Goal: Check status: Check status

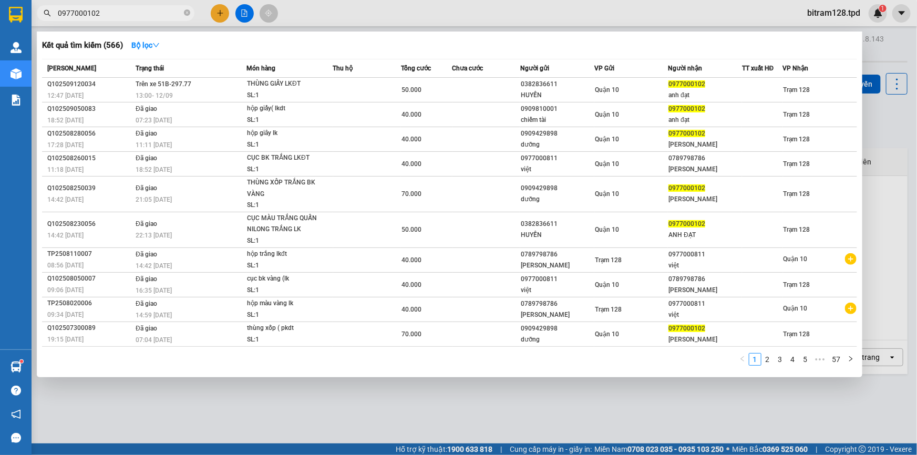
type input "0977000102"
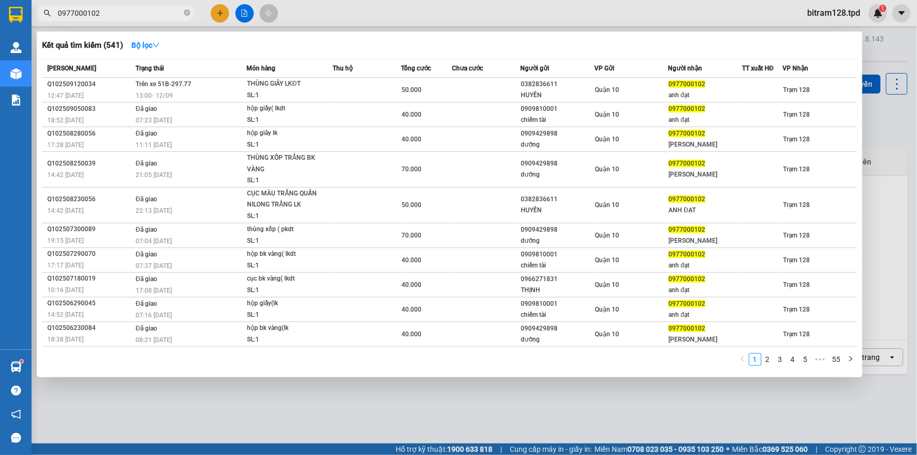
click at [191, 12] on span "0977000102" at bounding box center [116, 13] width 158 height 16
drag, startPoint x: 187, startPoint y: 13, endPoint x: 160, endPoint y: 1, distance: 29.4
click at [185, 13] on icon "close-circle" at bounding box center [187, 12] width 6 height 6
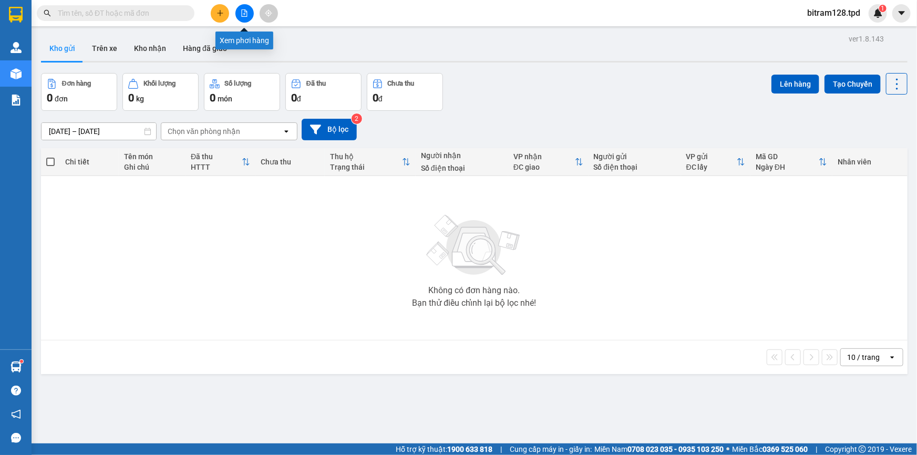
click at [246, 11] on icon "file-add" at bounding box center [244, 12] width 7 height 7
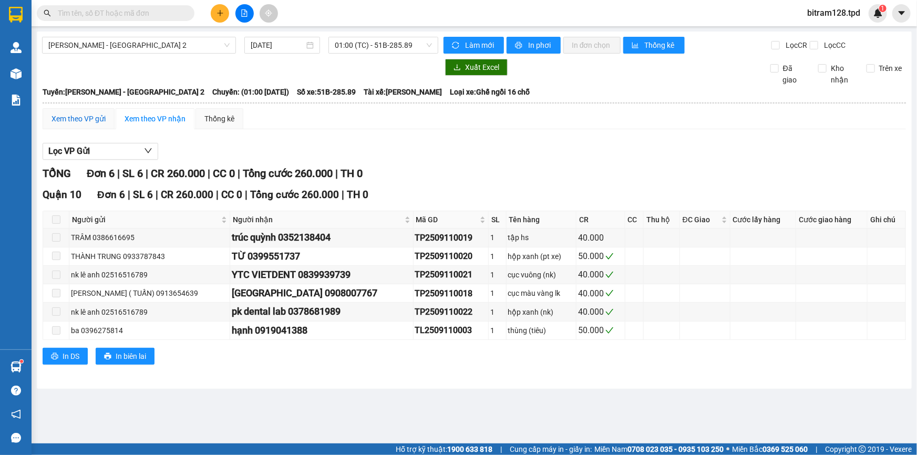
click at [89, 116] on div "Xem theo VP gửi" at bounding box center [78, 119] width 54 height 12
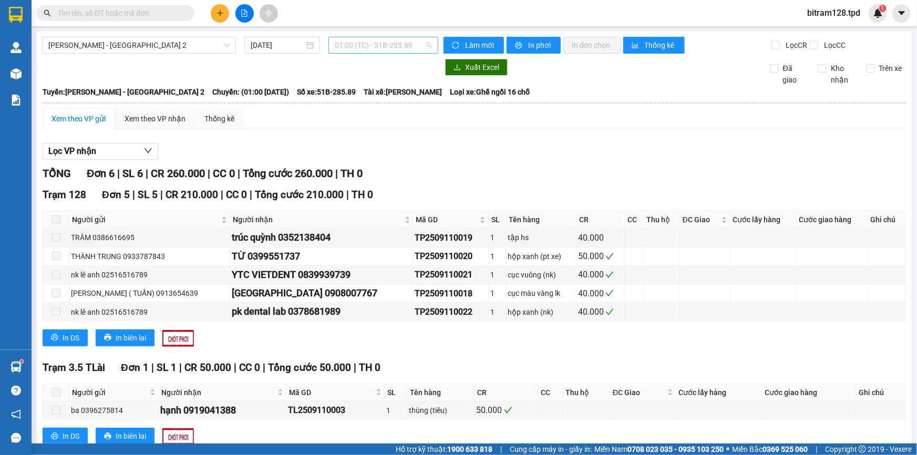
click at [357, 45] on span "01:00 (TC) - 51B-285.89" at bounding box center [383, 45] width 97 height 16
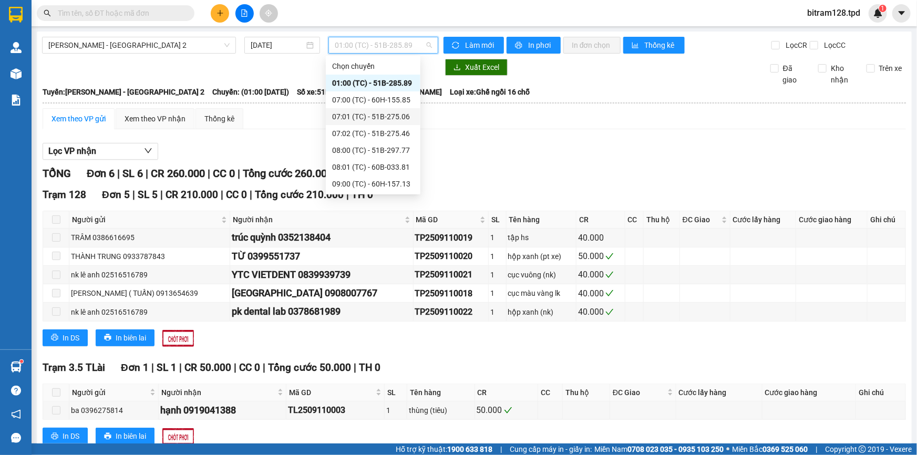
click at [472, 147] on div "Lọc VP nhận" at bounding box center [474, 151] width 863 height 17
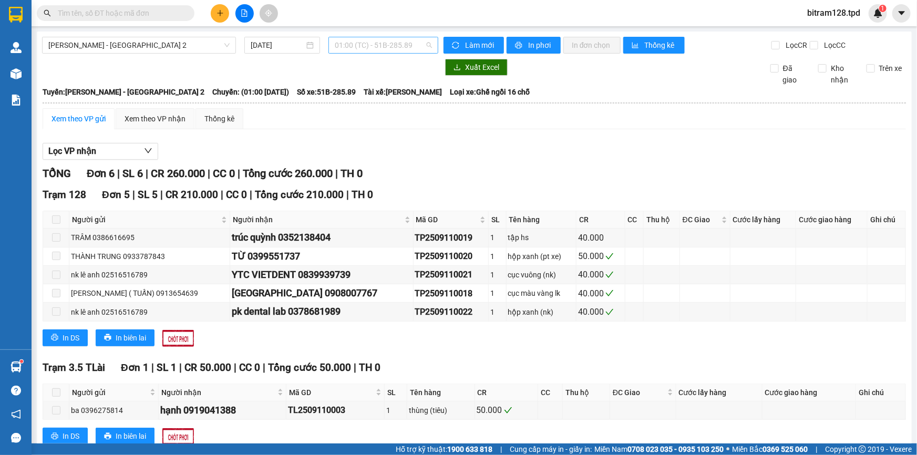
click at [372, 47] on span "01:00 (TC) - 51B-285.89" at bounding box center [383, 45] width 97 height 16
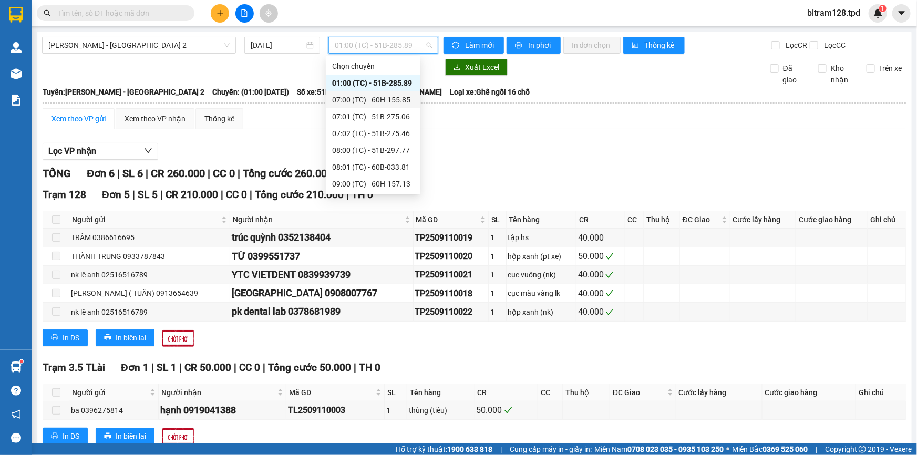
click at [385, 99] on div "07:00 (TC) - 60H-155.85" at bounding box center [373, 100] width 82 height 12
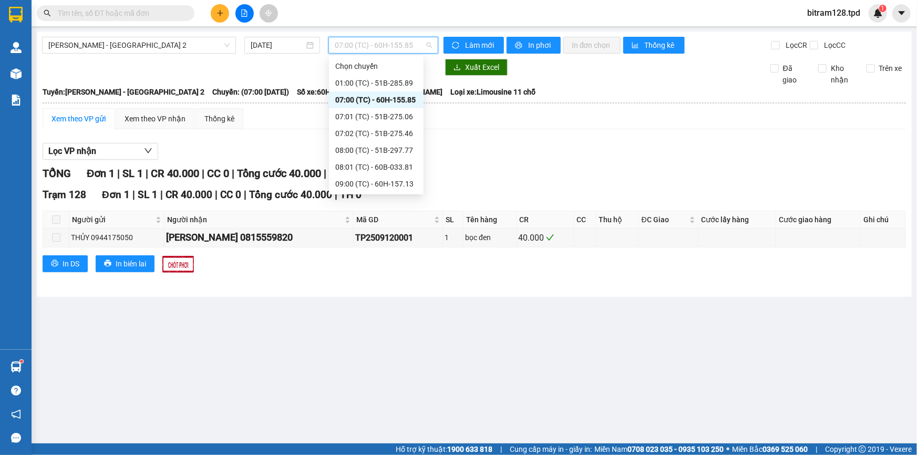
click at [395, 48] on span "07:00 (TC) - 60H-155.85" at bounding box center [383, 45] width 97 height 16
click at [397, 118] on div "07:01 (TC) - 51B-275.06" at bounding box center [376, 117] width 82 height 12
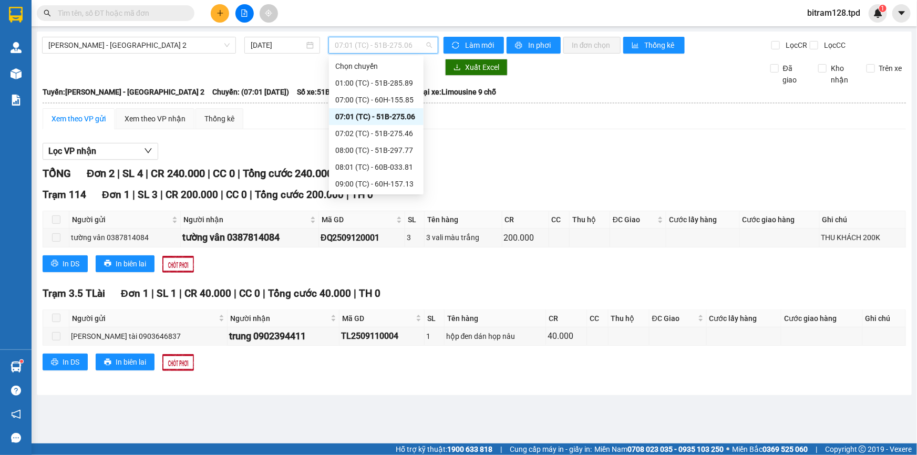
drag, startPoint x: 384, startPoint y: 41, endPoint x: 385, endPoint y: 59, distance: 17.9
click at [384, 42] on span "07:01 (TC) - 51B-275.06" at bounding box center [383, 45] width 97 height 16
click at [383, 133] on div "07:02 (TC) - 51B-275.46" at bounding box center [376, 134] width 82 height 12
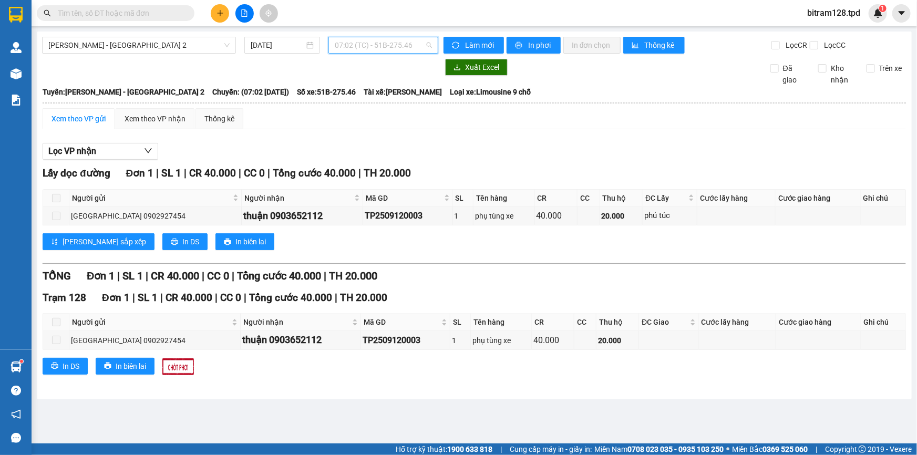
drag, startPoint x: 403, startPoint y: 40, endPoint x: 395, endPoint y: 87, distance: 48.0
click at [401, 42] on span "07:02 (TC) - 51B-275.46" at bounding box center [383, 45] width 97 height 16
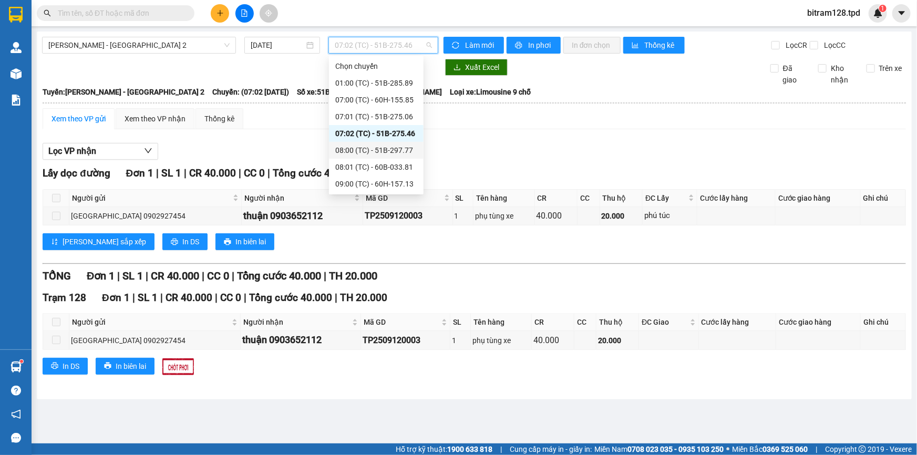
click at [378, 151] on div "08:00 (TC) - 51B-297.77" at bounding box center [376, 150] width 82 height 12
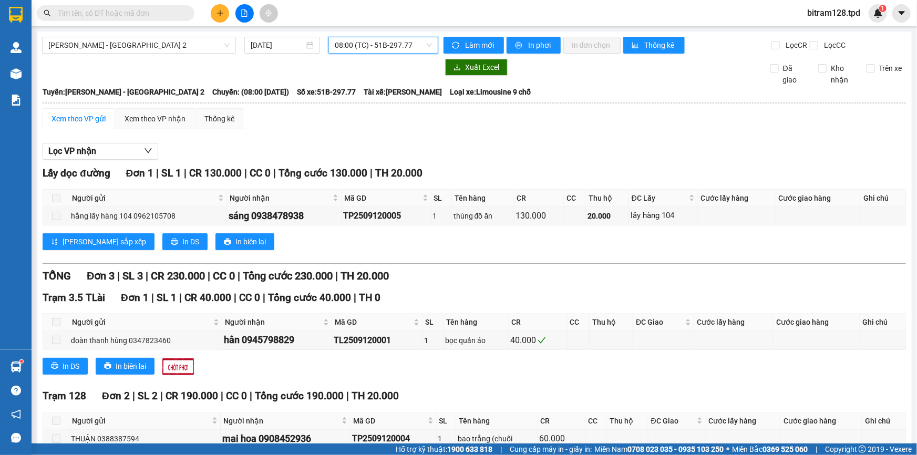
click at [399, 39] on span "08:00 (TC) - 51B-297.77" at bounding box center [383, 45] width 97 height 16
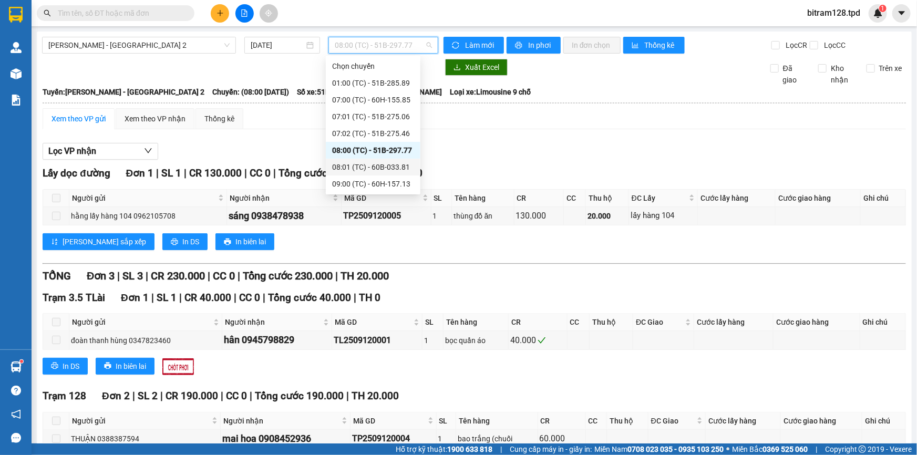
click at [392, 168] on div "08:01 (TC) - 60B-033.81" at bounding box center [373, 167] width 82 height 12
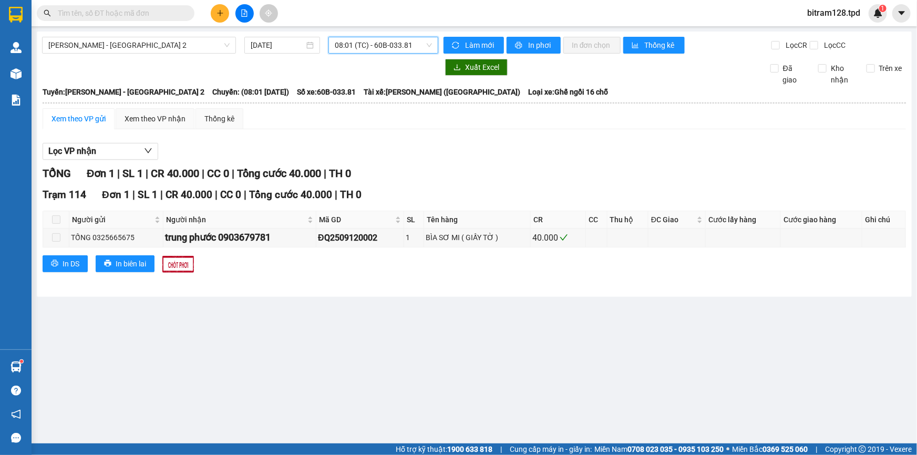
click at [398, 51] on span "08:01 (TC) - 60B-033.81" at bounding box center [383, 45] width 97 height 16
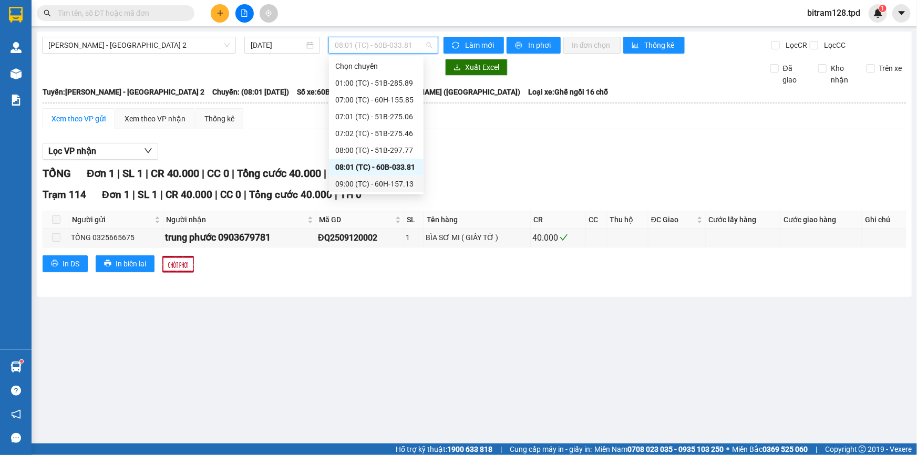
click at [398, 184] on div "09:00 (TC) - 60H-157.13" at bounding box center [376, 184] width 82 height 12
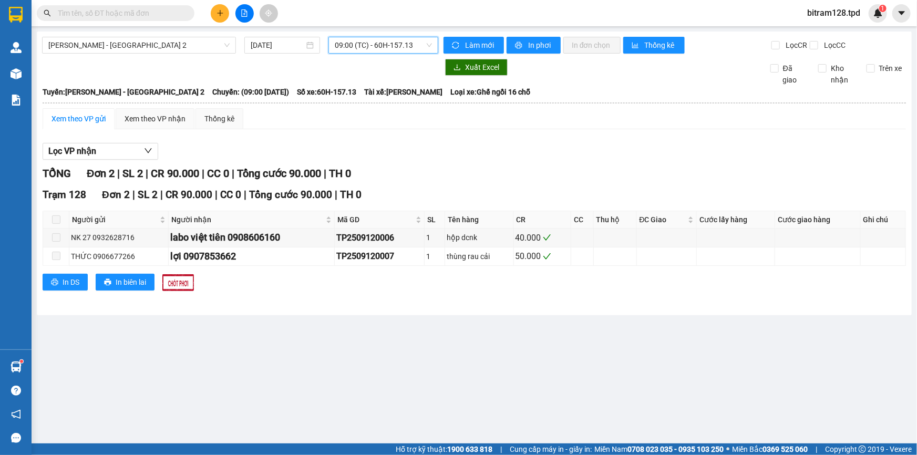
click at [413, 50] on span "09:00 (TC) - 60H-157.13" at bounding box center [383, 45] width 97 height 16
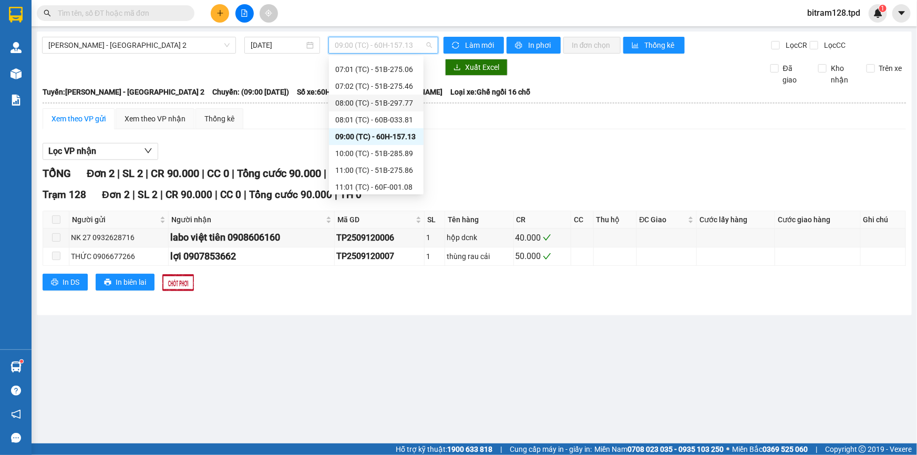
scroll to position [95, 0]
click at [397, 106] on div "10:00 (TC) - 51B-285.89" at bounding box center [376, 106] width 82 height 12
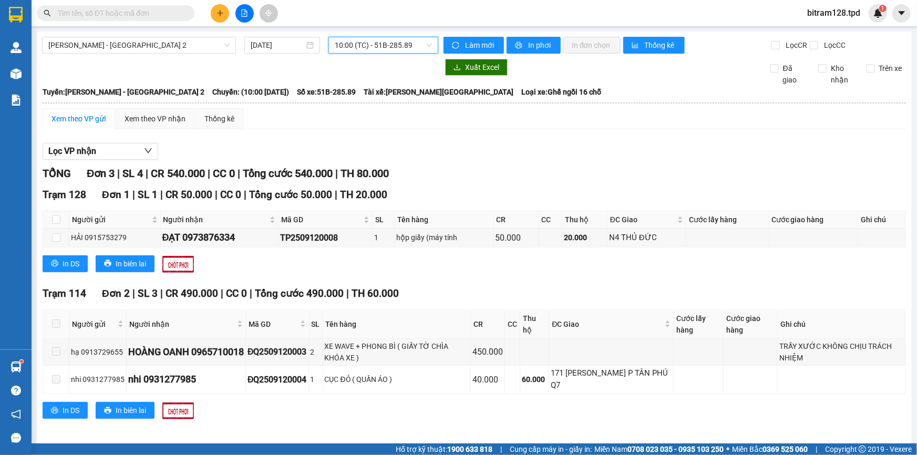
scroll to position [5, 0]
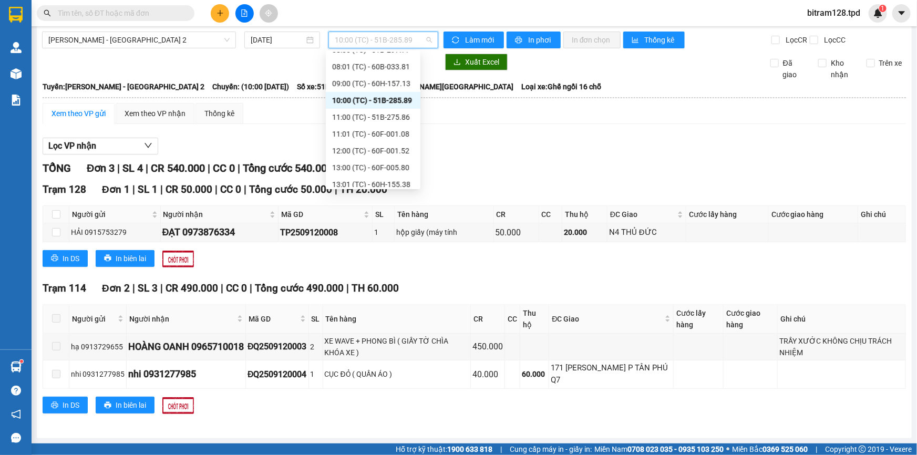
click at [403, 42] on span "10:00 (TC) - 51B-285.89" at bounding box center [383, 40] width 97 height 16
click at [390, 112] on div "11:00 (TC) - 51B-275.86" at bounding box center [373, 117] width 82 height 12
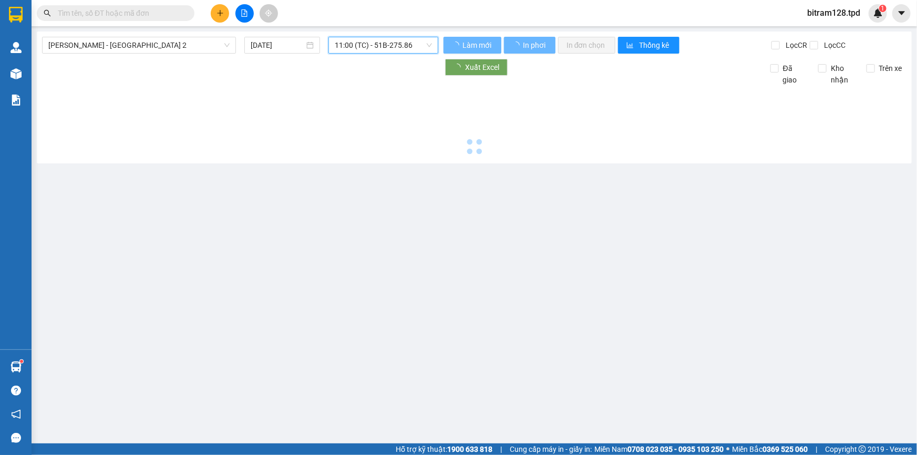
scroll to position [0, 0]
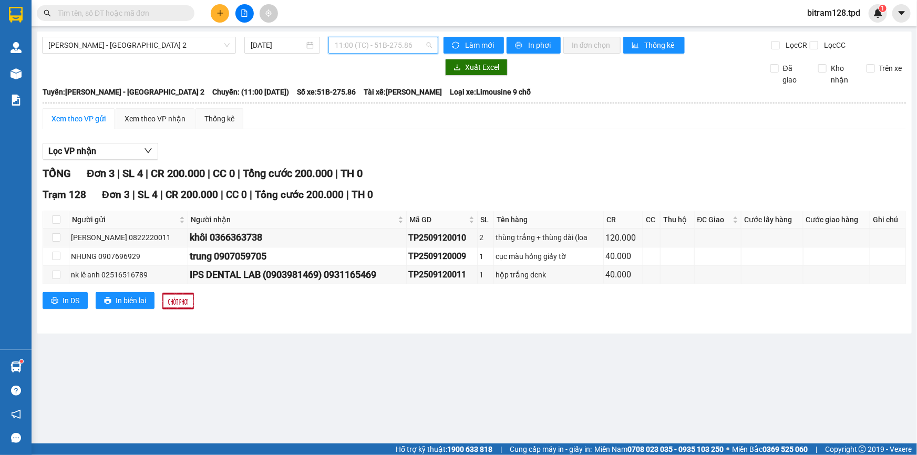
click at [401, 49] on span "11:00 (TC) - 51B-275.86" at bounding box center [383, 45] width 97 height 16
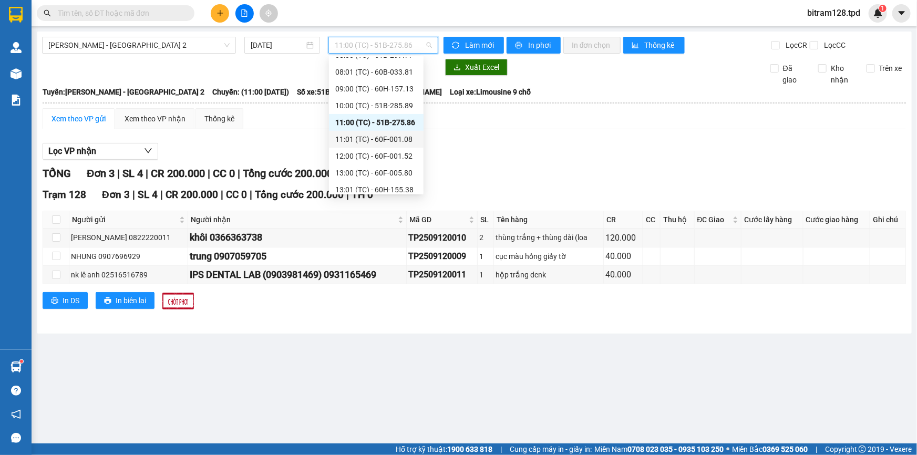
click at [396, 135] on div "11:01 (TC) - 60F-001.08" at bounding box center [376, 139] width 82 height 12
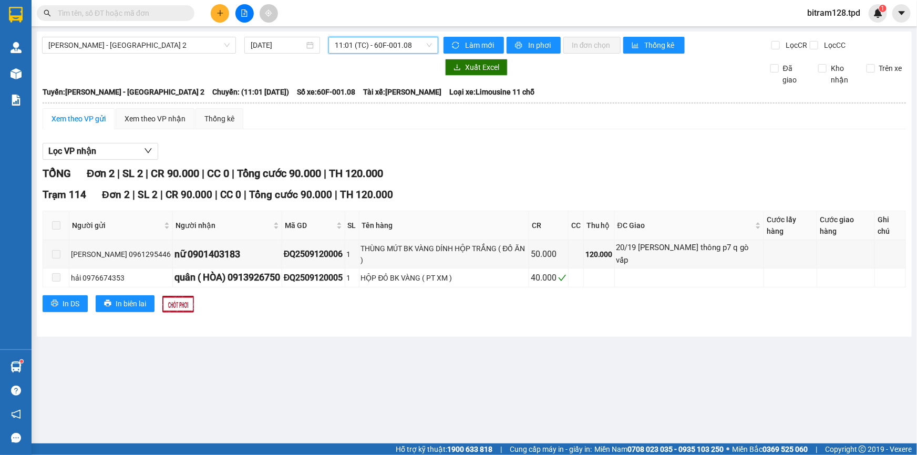
click at [374, 49] on span "11:01 (TC) - 60F-001.08" at bounding box center [383, 45] width 97 height 16
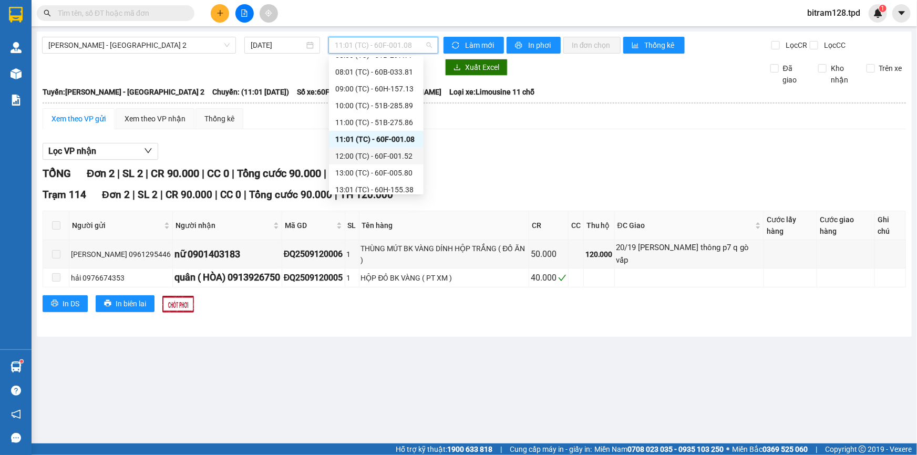
click at [391, 157] on div "12:00 (TC) - 60F-001.52" at bounding box center [376, 156] width 82 height 12
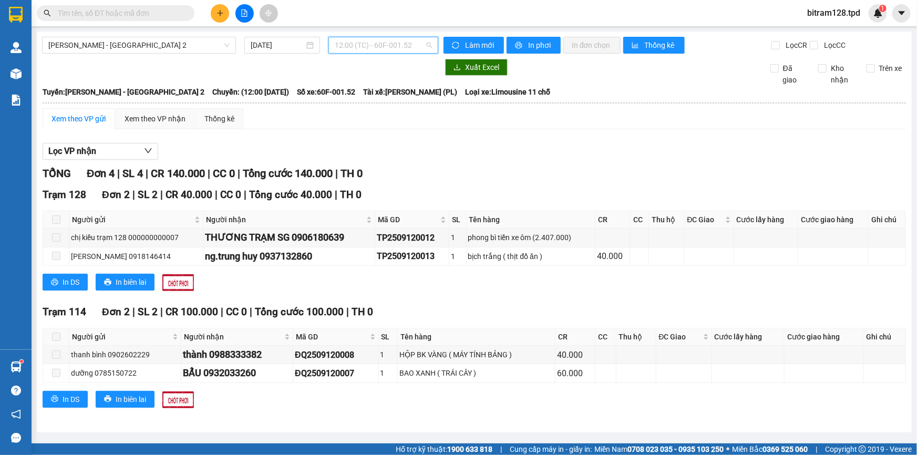
click at [373, 47] on span "12:00 (TC) - 60F-001.52" at bounding box center [383, 45] width 97 height 16
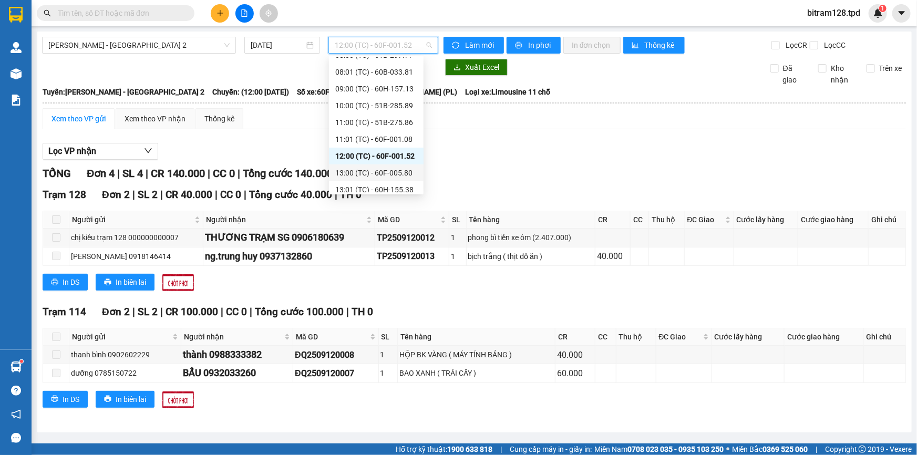
click at [390, 173] on div "13:00 (TC) - 60F-005.80" at bounding box center [376, 173] width 82 height 12
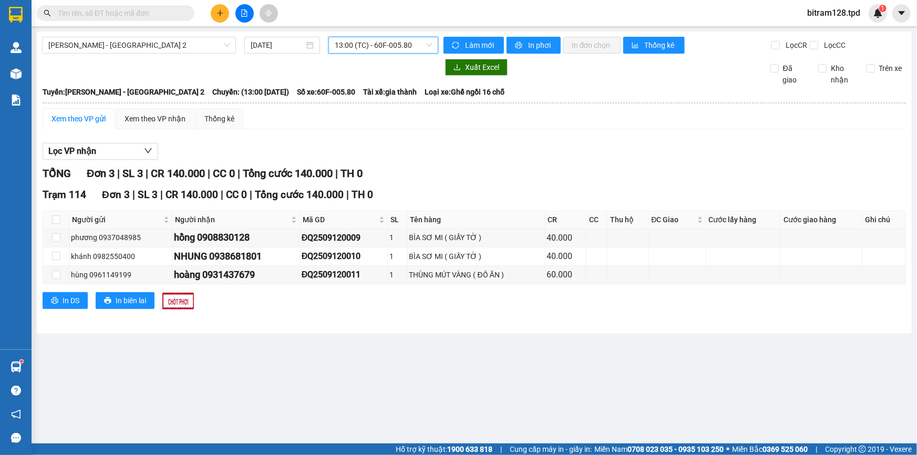
click at [394, 42] on span "13:00 (TC) - 60F-005.80" at bounding box center [383, 45] width 97 height 16
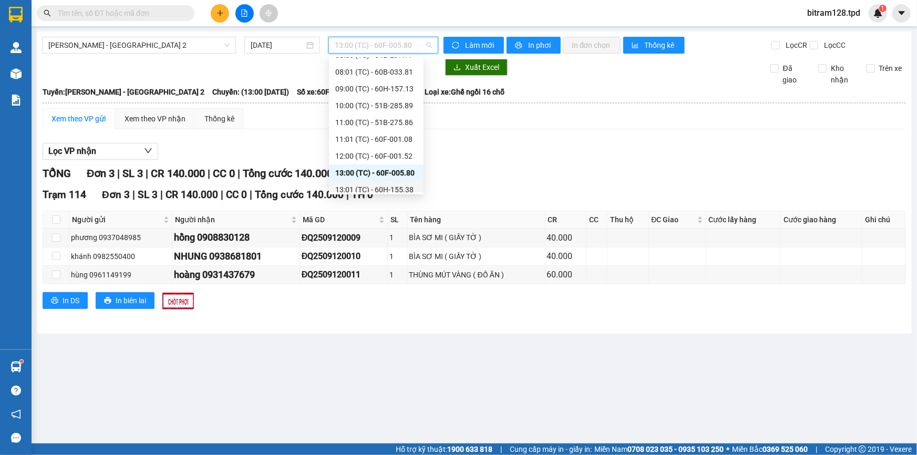
click at [389, 186] on div "13:01 (TC) - 60H-155.38" at bounding box center [376, 190] width 82 height 12
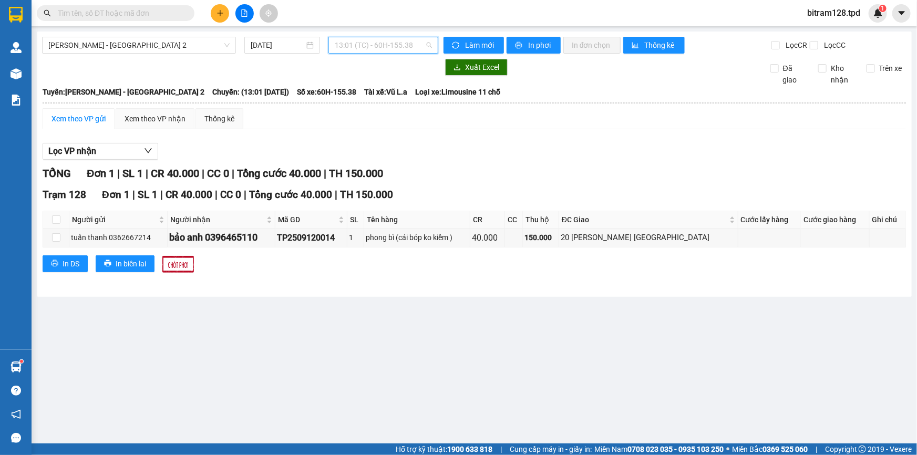
scroll to position [100, 0]
drag, startPoint x: 383, startPoint y: 38, endPoint x: 405, endPoint y: 84, distance: 50.1
click at [387, 39] on span "13:01 (TC) - 60H-155.38" at bounding box center [383, 45] width 97 height 16
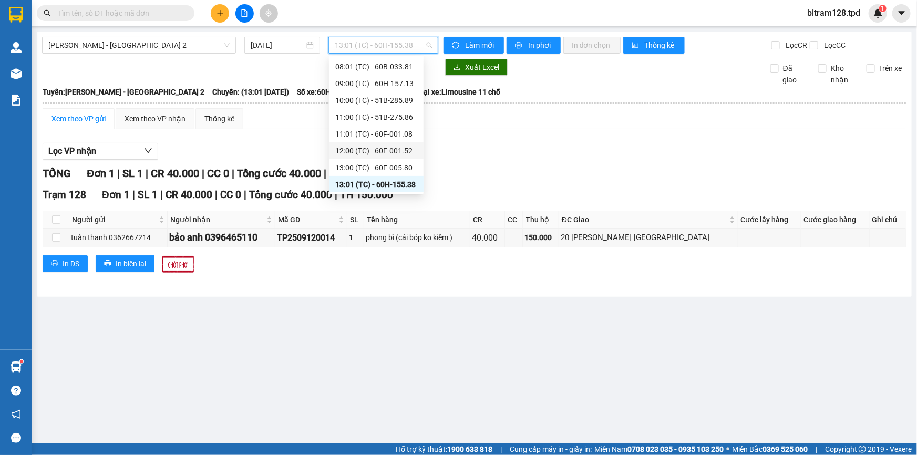
scroll to position [134, 0]
click at [401, 163] on div "14:00 (TC) - 51B-275.60" at bounding box center [376, 168] width 82 height 12
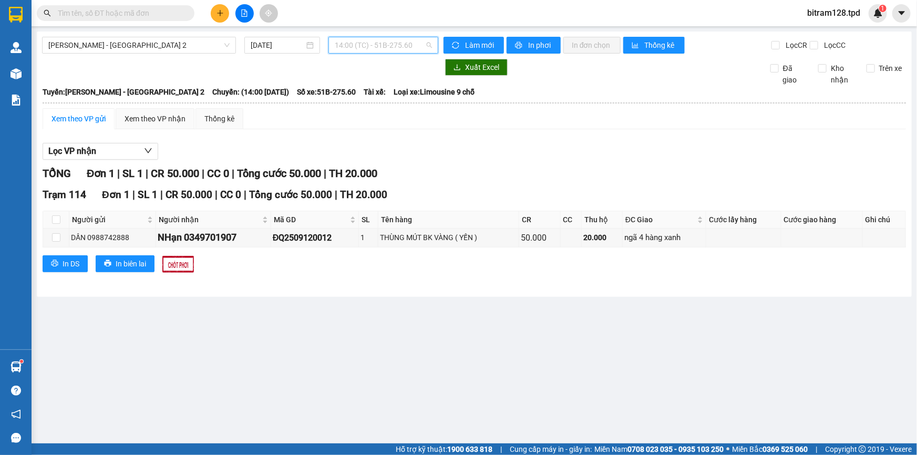
click at [393, 44] on span "14:00 (TC) - 51B-275.60" at bounding box center [383, 45] width 97 height 16
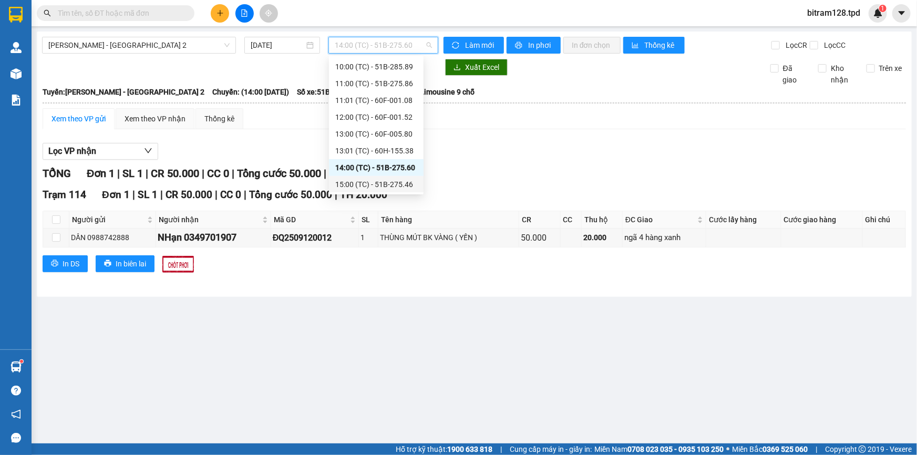
click at [400, 187] on div "15:00 (TC) - 51B-275.46" at bounding box center [376, 185] width 82 height 12
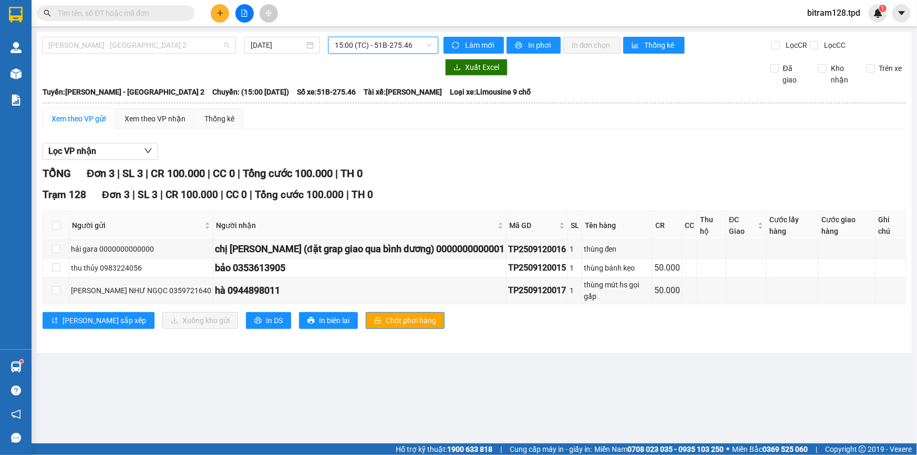
drag, startPoint x: 142, startPoint y: 38, endPoint x: 145, endPoint y: 74, distance: 35.3
click at [143, 40] on span "[PERSON_NAME] - [GEOGRAPHIC_DATA] 2" at bounding box center [138, 45] width 181 height 16
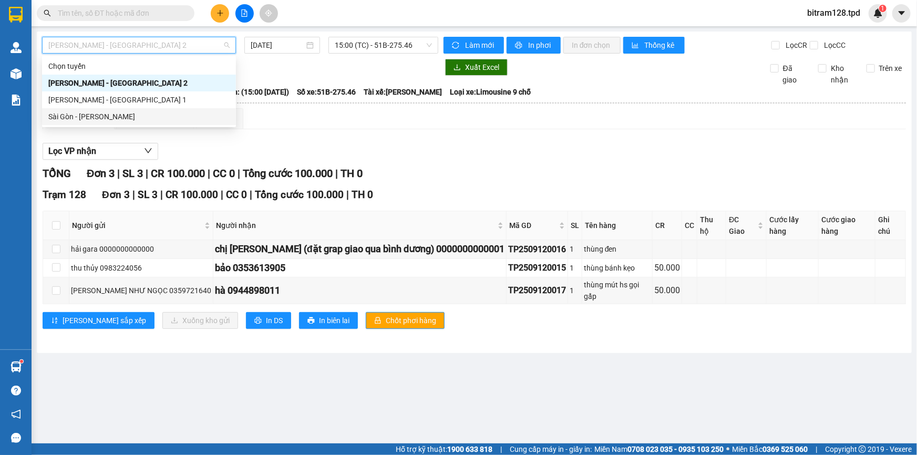
click at [106, 120] on div "Sài Gòn - [PERSON_NAME]" at bounding box center [138, 117] width 181 height 12
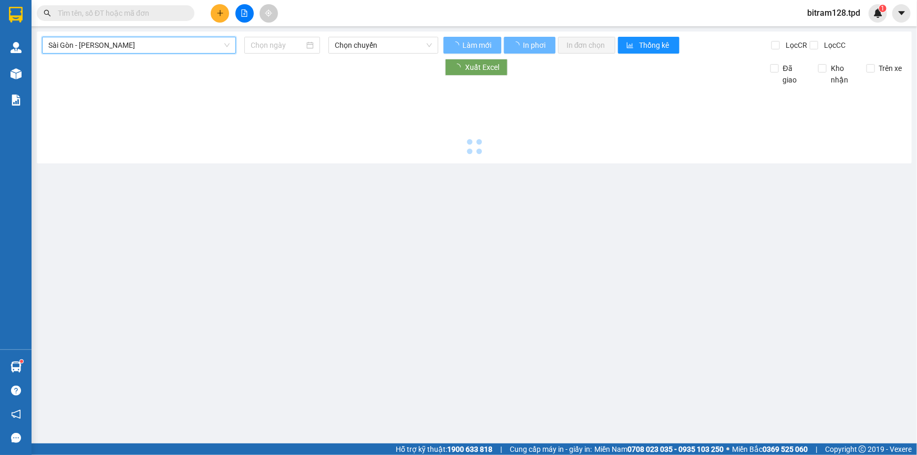
type input "[DATE]"
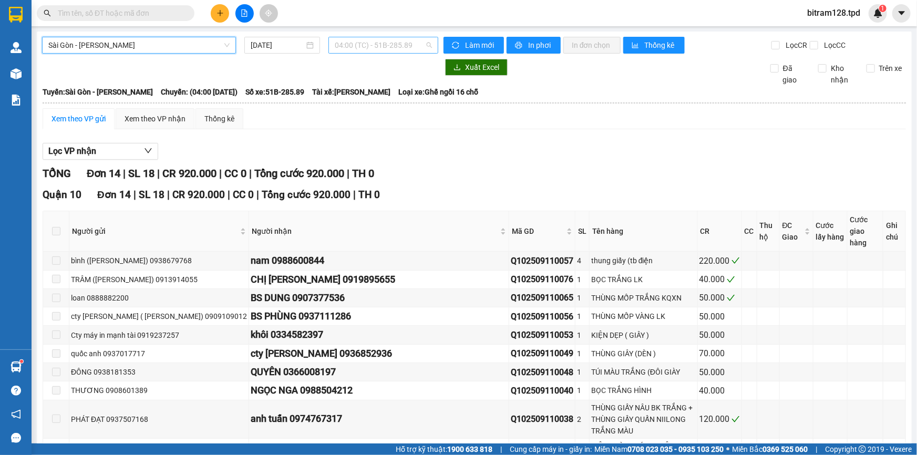
scroll to position [16, 0]
click at [363, 44] on span "04:00 (TC) - 51B-285.89" at bounding box center [383, 45] width 97 height 16
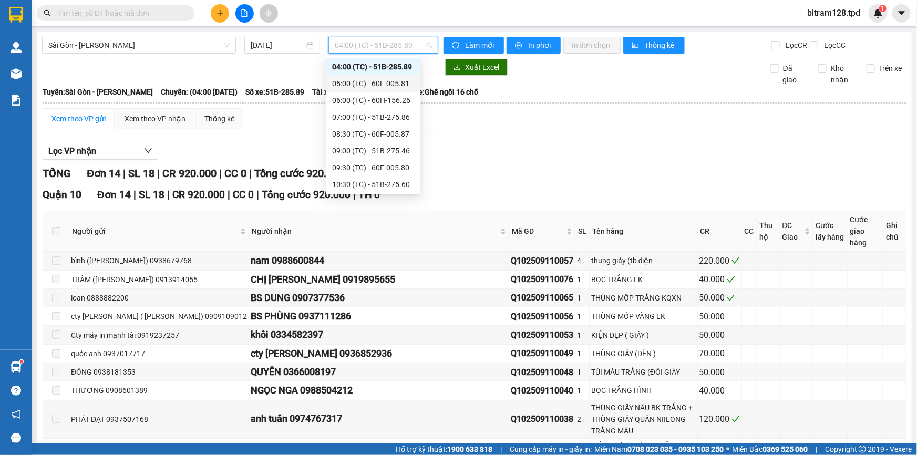
click at [389, 86] on div "05:00 (TC) - 60F-005.81" at bounding box center [373, 84] width 82 height 12
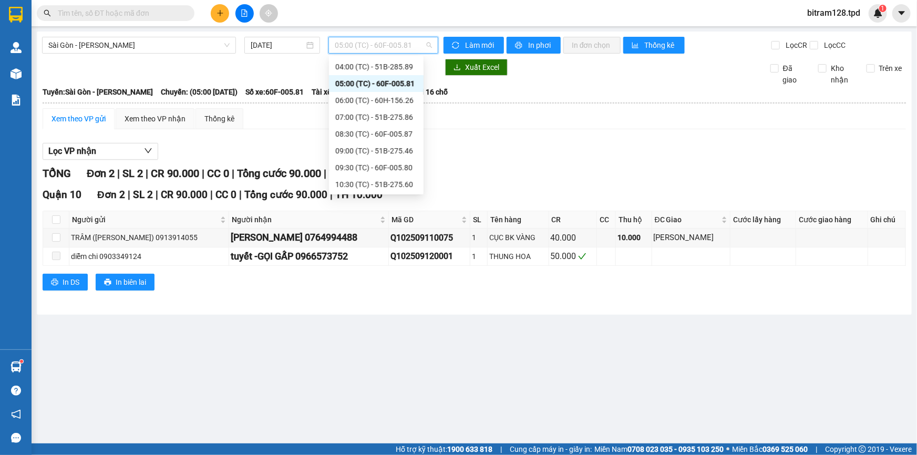
click at [384, 39] on span "05:00 (TC) - 60F-005.81" at bounding box center [383, 45] width 97 height 16
click at [390, 97] on div "06:00 (TC) - 60H-156.26" at bounding box center [376, 101] width 82 height 12
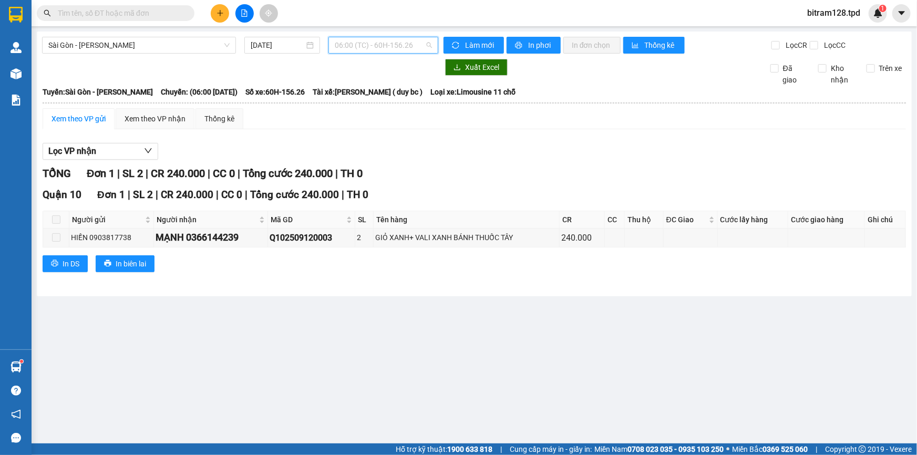
click at [410, 44] on span "06:00 (TC) - 60H-156.26" at bounding box center [383, 45] width 97 height 16
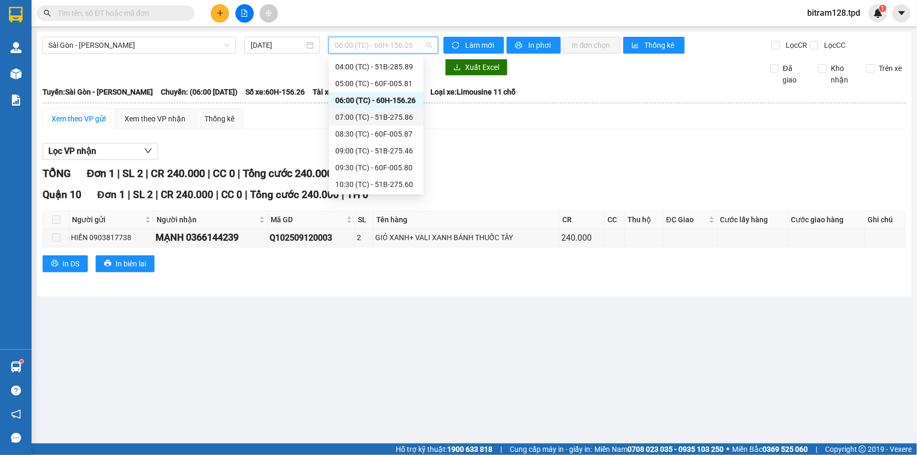
click at [395, 114] on div "07:00 (TC) - 51B-275.86" at bounding box center [376, 117] width 82 height 12
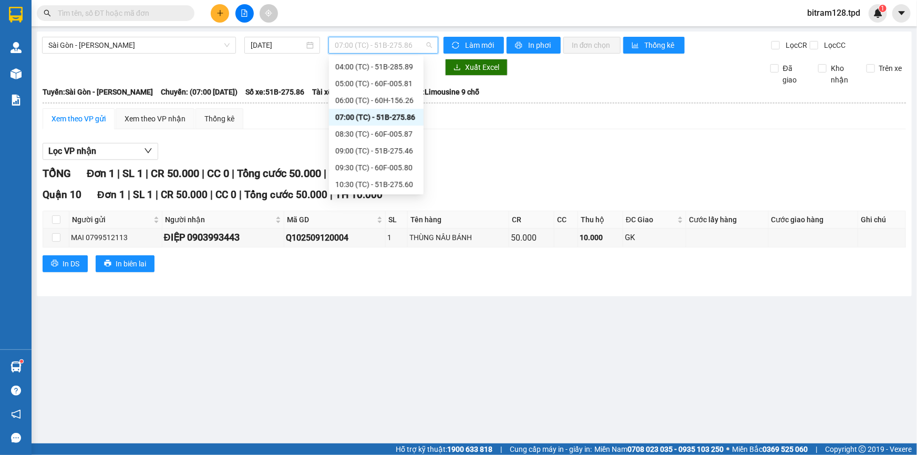
click at [422, 43] on span "07:00 (TC) - 51B-275.86" at bounding box center [383, 45] width 97 height 16
click at [395, 136] on div "08:30 (TC) - 60F-005.87" at bounding box center [376, 134] width 82 height 12
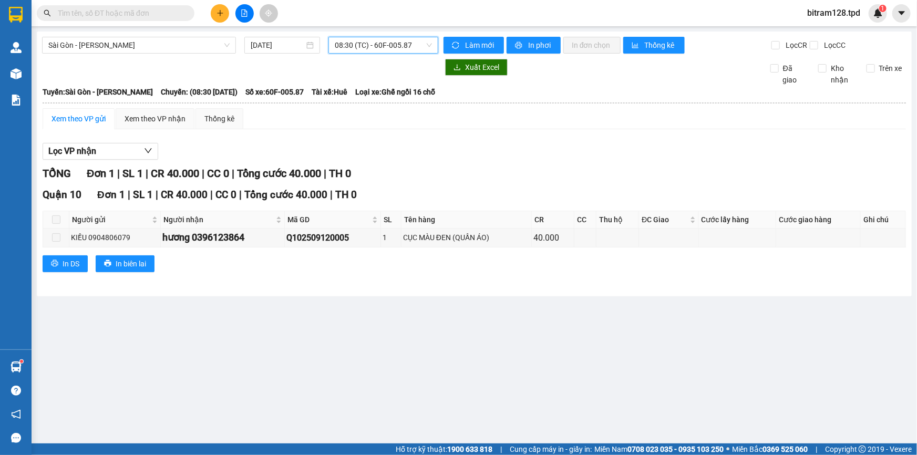
drag, startPoint x: 375, startPoint y: 46, endPoint x: 368, endPoint y: 48, distance: 7.3
click at [370, 47] on span "08:30 (TC) - 60F-005.87" at bounding box center [383, 45] width 97 height 16
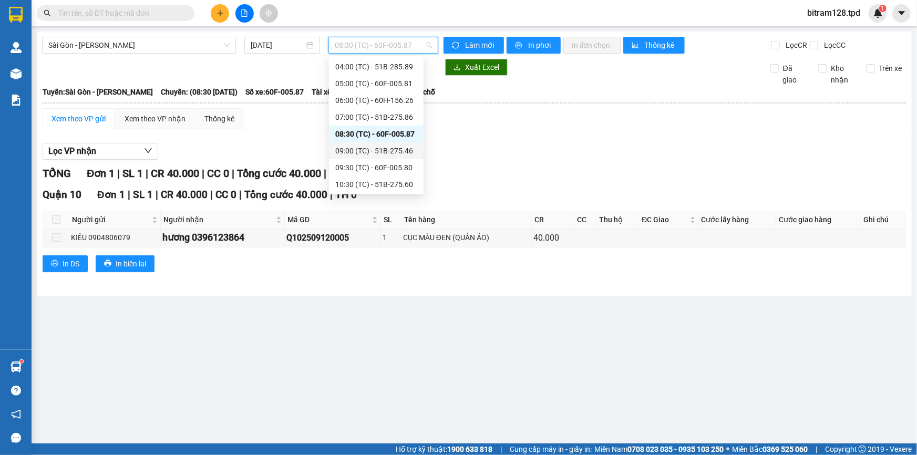
click at [391, 156] on div "09:00 (TC) - 51B-275.46" at bounding box center [376, 151] width 82 height 12
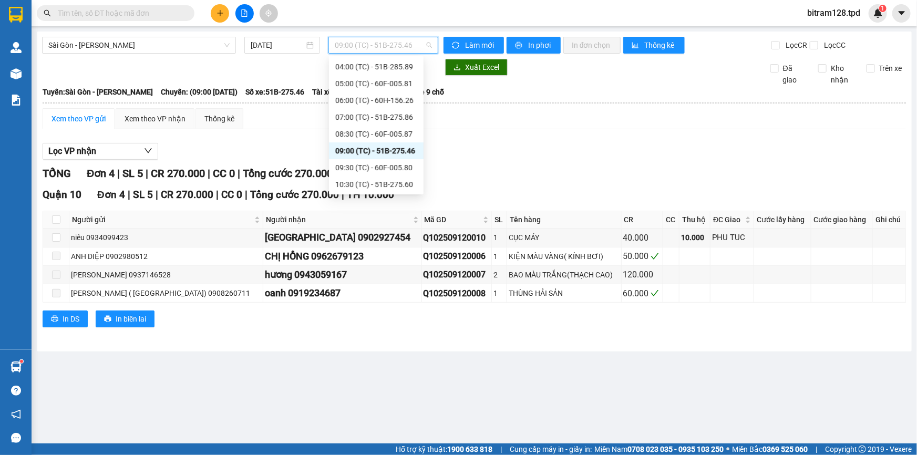
click at [378, 46] on span "09:00 (TC) - 51B-275.46" at bounding box center [383, 45] width 97 height 16
click at [391, 166] on div "09:30 (TC) - 60F-005.80" at bounding box center [376, 168] width 82 height 12
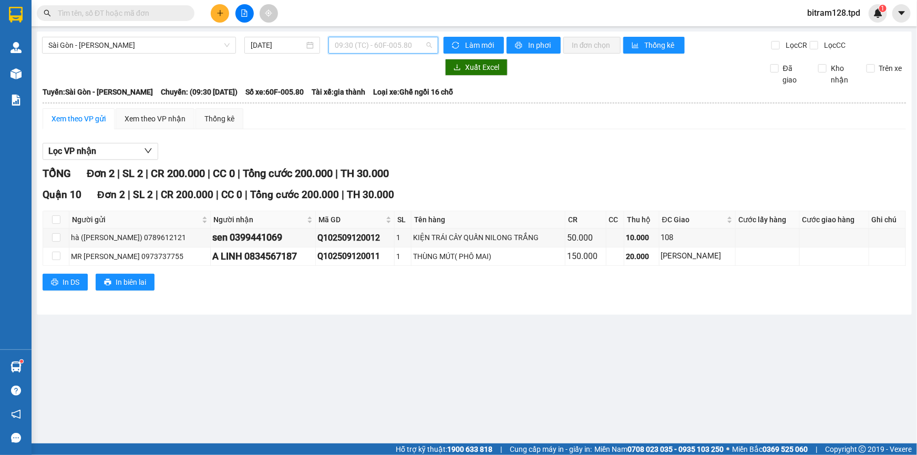
drag, startPoint x: 358, startPoint y: 42, endPoint x: 366, endPoint y: 63, distance: 22.8
click at [359, 43] on span "09:30 (TC) - 60F-005.80" at bounding box center [383, 45] width 97 height 16
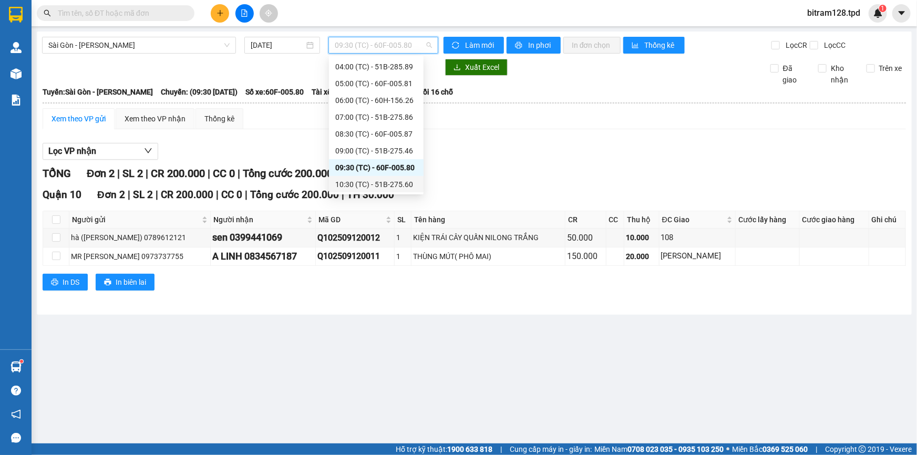
click at [395, 181] on div "10:30 (TC) - 51B-275.60" at bounding box center [376, 185] width 82 height 12
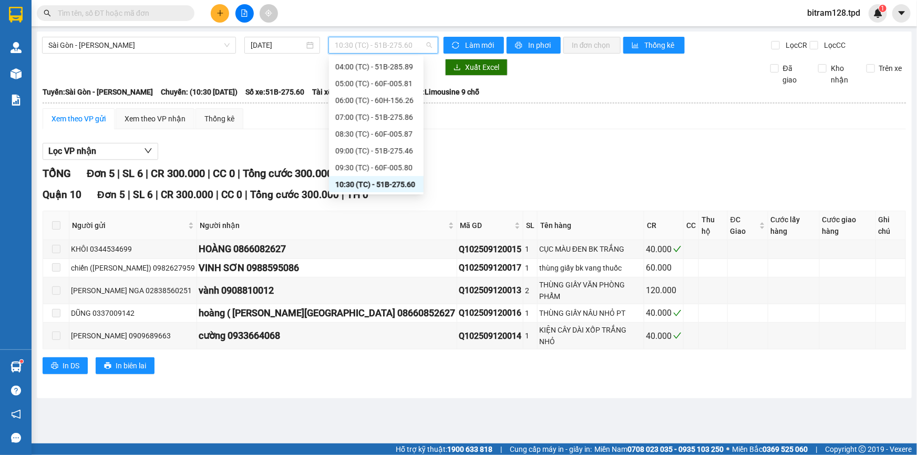
click at [409, 46] on span "10:30 (TC) - 51B-275.60" at bounding box center [383, 45] width 97 height 16
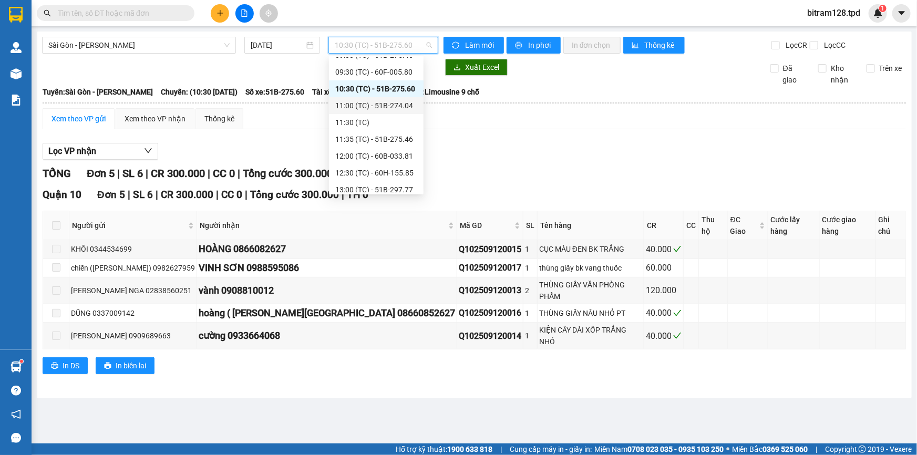
click at [394, 103] on div "11:00 (TC) - 51B-274.04" at bounding box center [376, 106] width 82 height 12
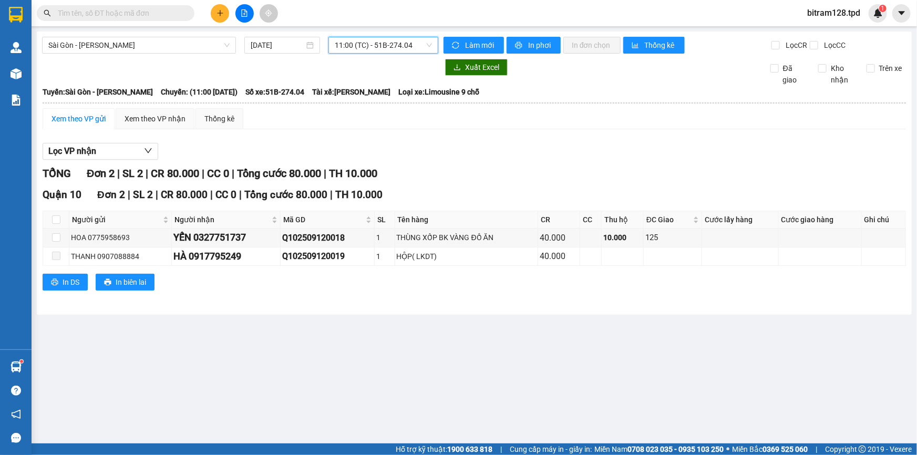
click at [372, 43] on span "11:00 (TC) - 51B-274.04" at bounding box center [383, 45] width 97 height 16
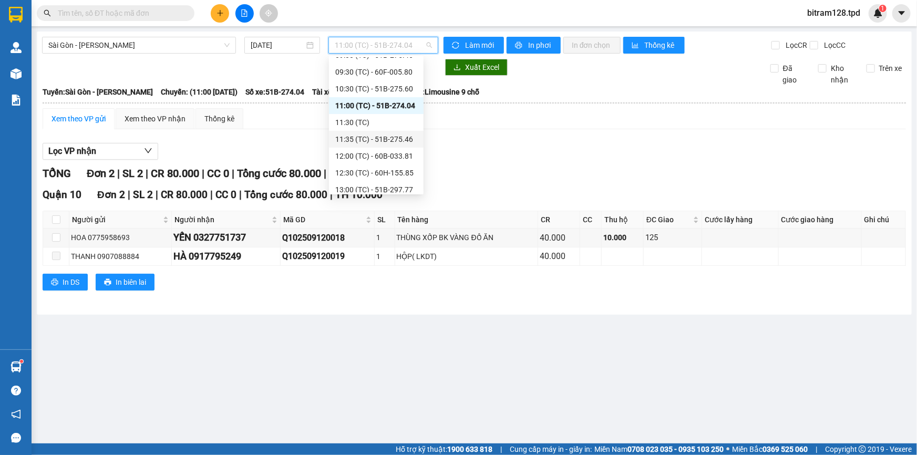
click at [392, 137] on div "11:35 (TC) - 51B-275.46" at bounding box center [376, 139] width 82 height 12
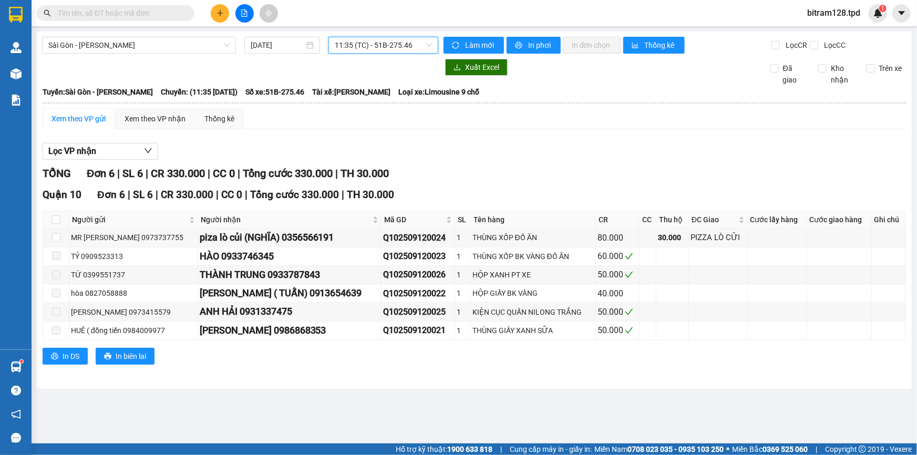
click at [387, 45] on span "11:35 (TC) - 51B-275.46" at bounding box center [383, 45] width 97 height 16
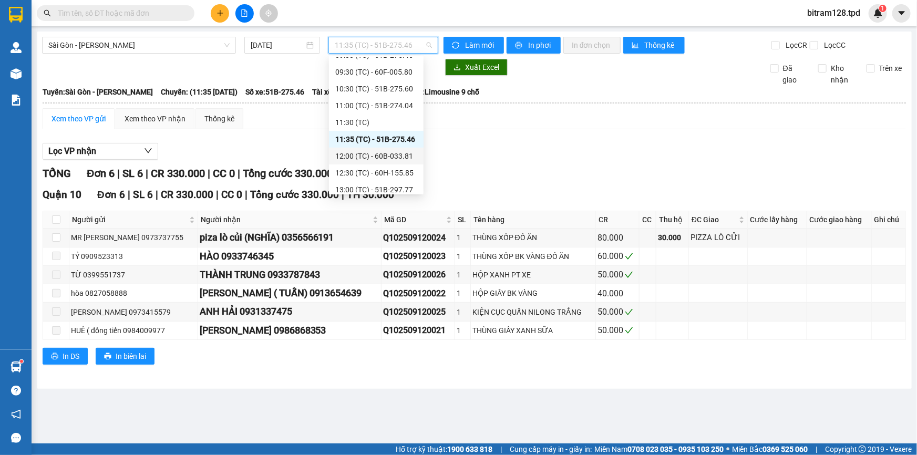
click at [405, 159] on div "12:00 (TC) - 60B-033.81" at bounding box center [376, 156] width 82 height 12
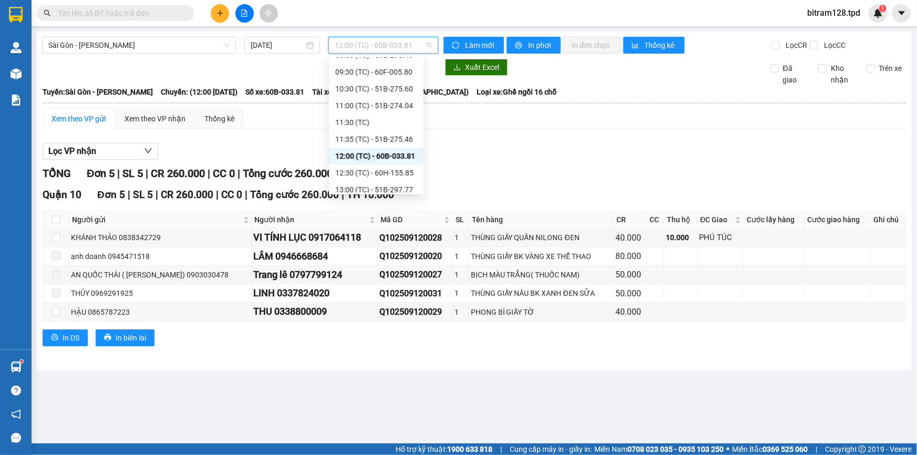
click at [392, 53] on div "12:00 (TC) - 60B-033.81" at bounding box center [383, 45] width 110 height 17
click at [392, 169] on div "12:30 (TC) - 60H-155.85" at bounding box center [376, 173] width 82 height 12
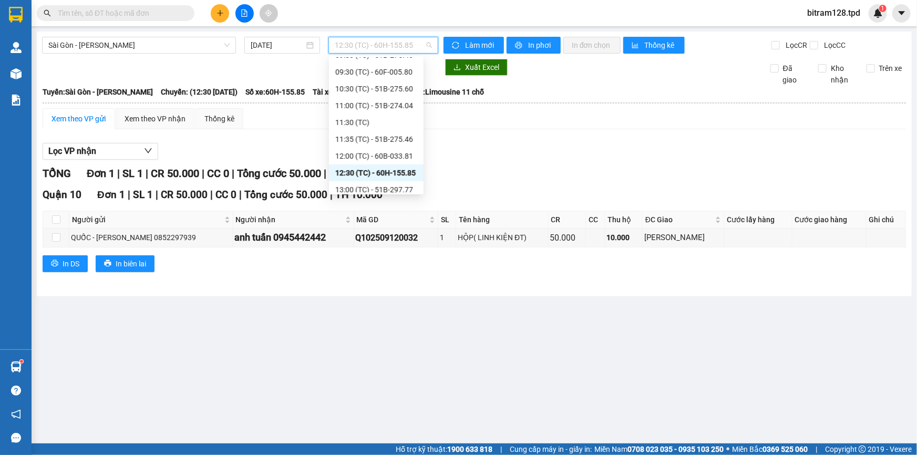
click at [347, 53] on div "12:30 (TC) - 60H-155.85" at bounding box center [383, 45] width 110 height 17
click at [397, 190] on div "13:00 (TC) - 51B-297.77" at bounding box center [376, 190] width 82 height 12
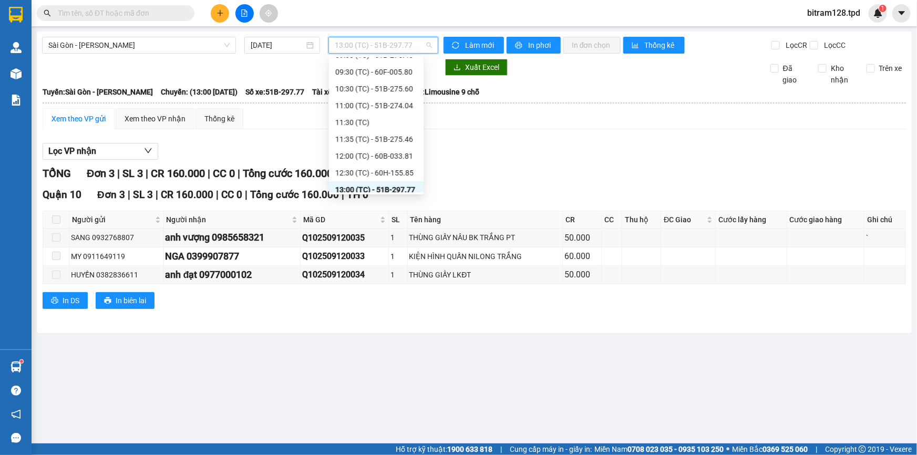
click at [402, 53] on span "13:00 (TC) - 51B-297.77" at bounding box center [383, 45] width 97 height 16
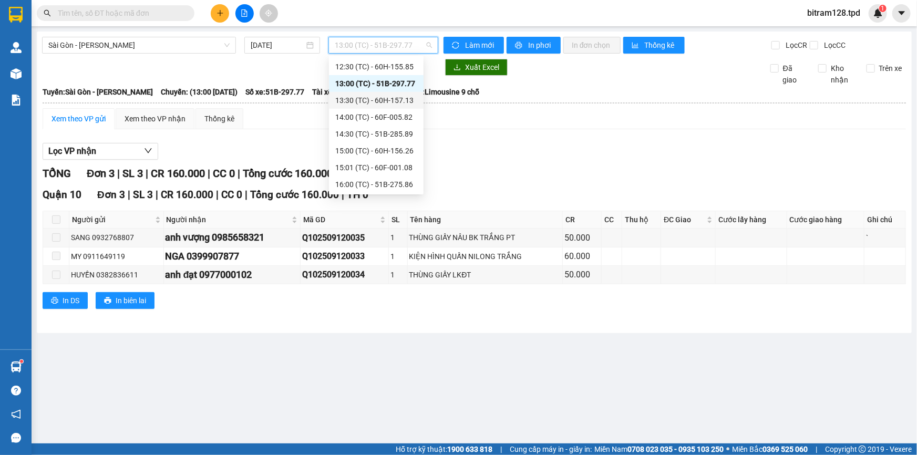
click at [393, 105] on div "13:30 (TC) - 60H-157.13" at bounding box center [376, 101] width 82 height 12
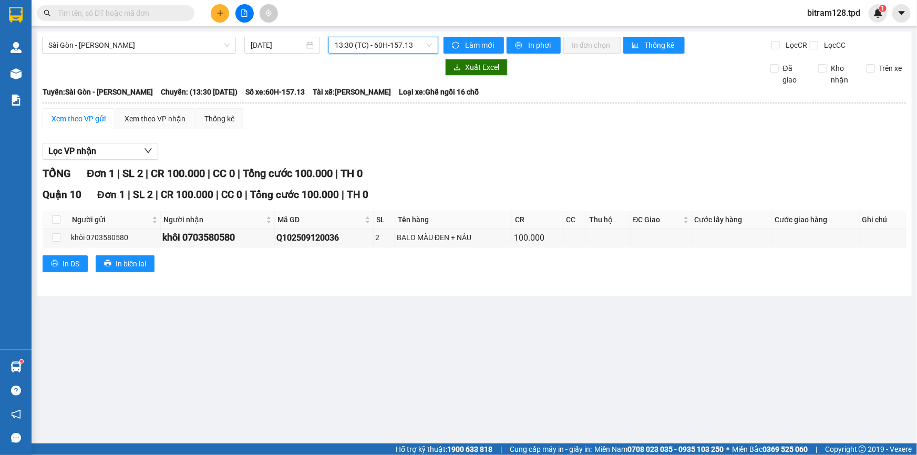
click at [364, 49] on span "13:30 (TC) - 60H-157.13" at bounding box center [383, 45] width 97 height 16
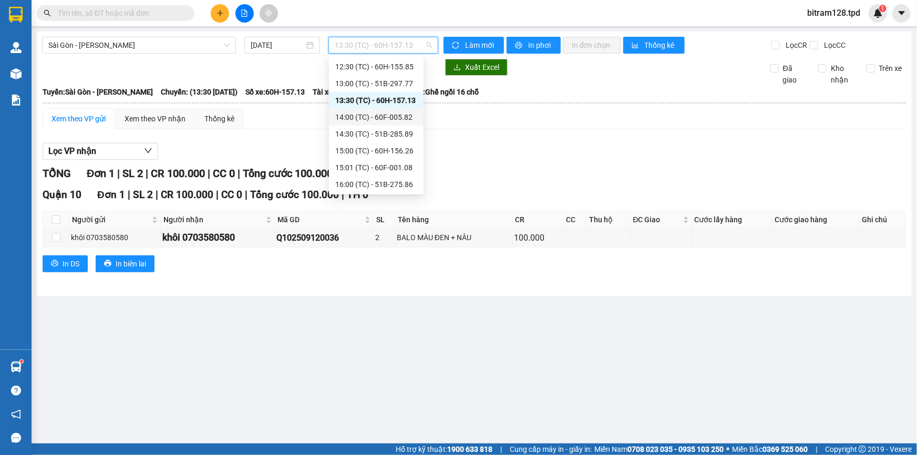
click at [394, 119] on div "14:00 (TC) - 60F-005.82" at bounding box center [376, 117] width 82 height 12
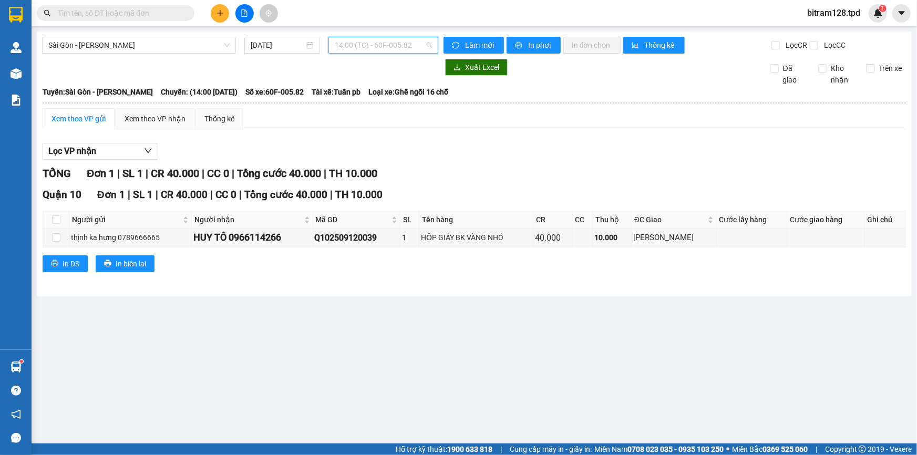
click at [369, 44] on span "14:00 (TC) - 60F-005.82" at bounding box center [383, 45] width 97 height 16
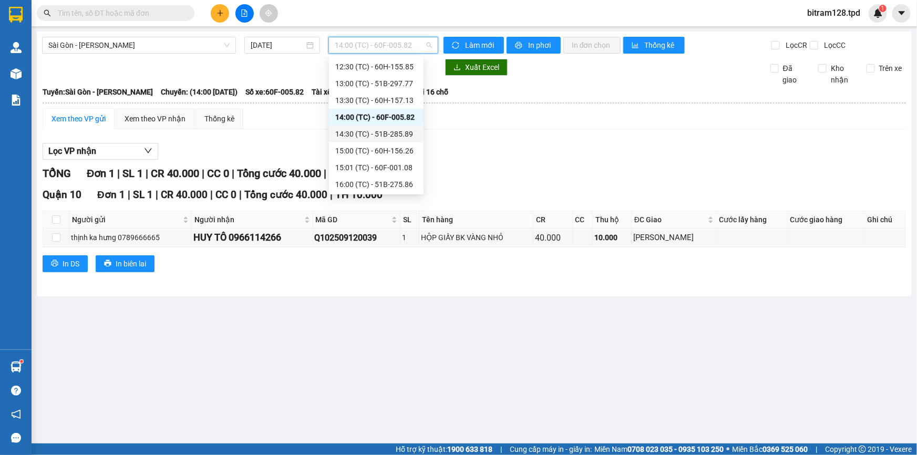
click at [384, 127] on div "14:30 (TC) - 51B-285.89" at bounding box center [376, 134] width 95 height 17
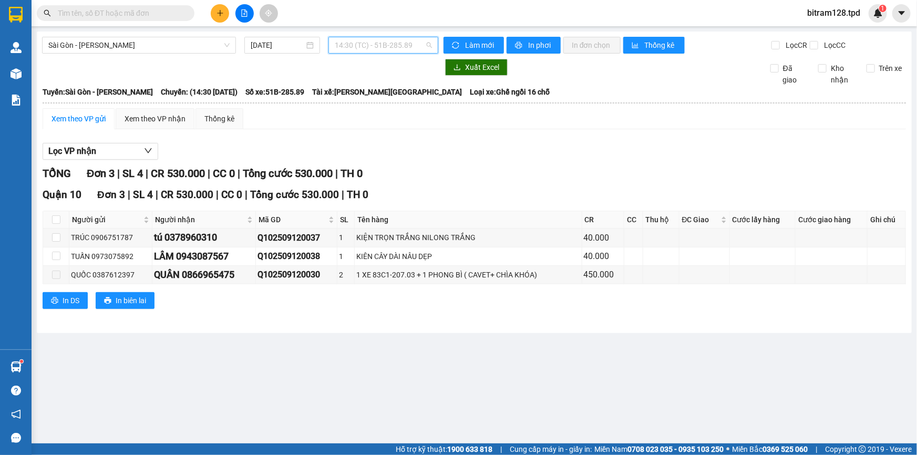
click at [404, 46] on span "14:30 (TC) - 51B-285.89" at bounding box center [383, 45] width 97 height 16
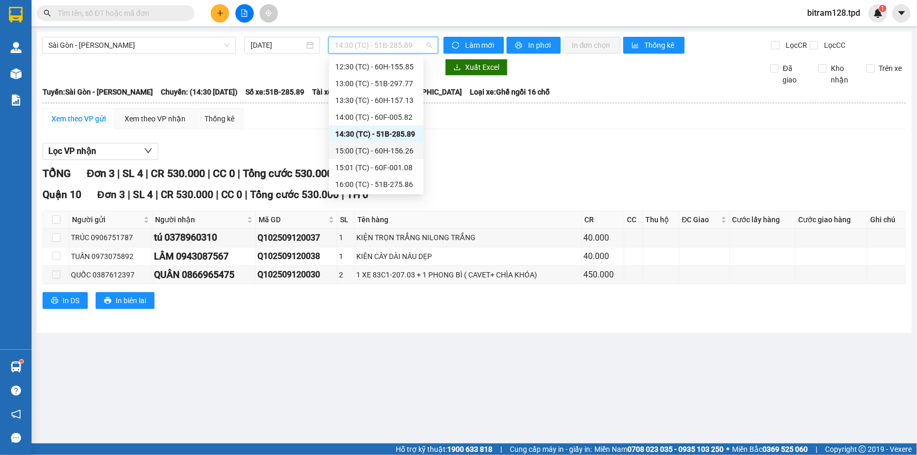
click at [402, 150] on div "15:00 (TC) - 60H-156.26" at bounding box center [376, 151] width 82 height 12
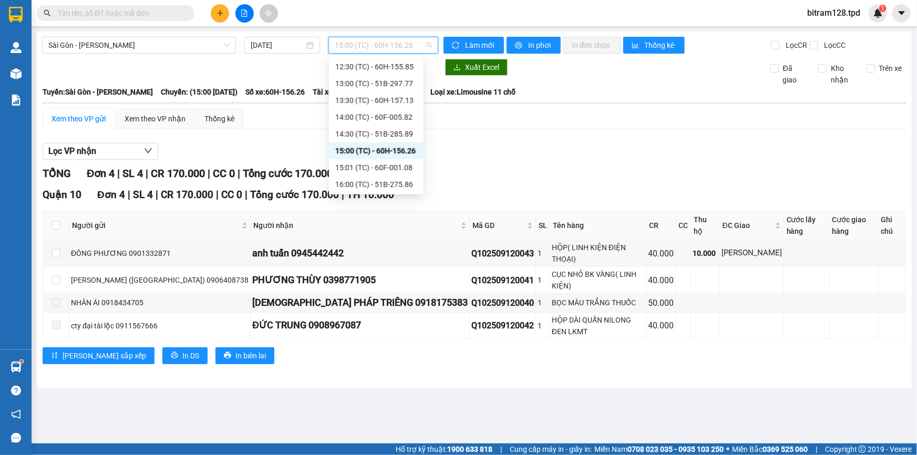
drag, startPoint x: 377, startPoint y: 44, endPoint x: 384, endPoint y: 73, distance: 29.8
click at [376, 44] on span "15:00 (TC) - 60H-156.26" at bounding box center [383, 45] width 97 height 16
click at [393, 173] on div "15:01 (TC) - 60F-001.08" at bounding box center [376, 167] width 95 height 17
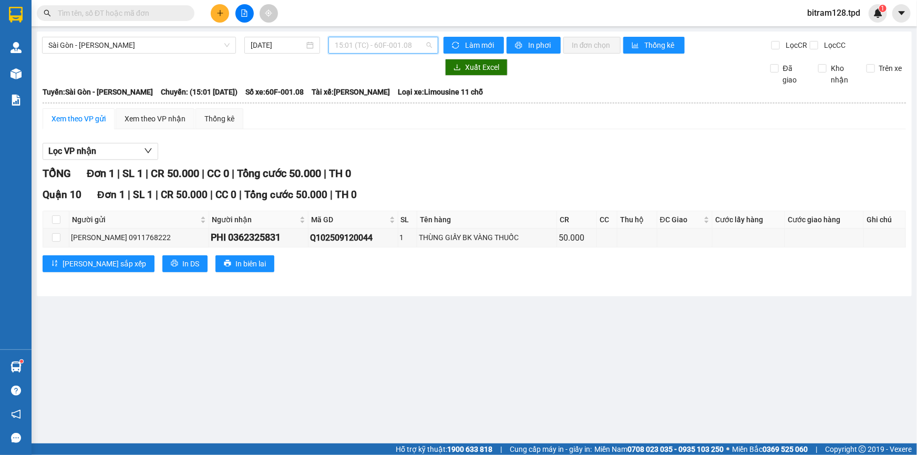
click at [371, 46] on span "15:01 (TC) - 60F-001.08" at bounding box center [383, 45] width 97 height 16
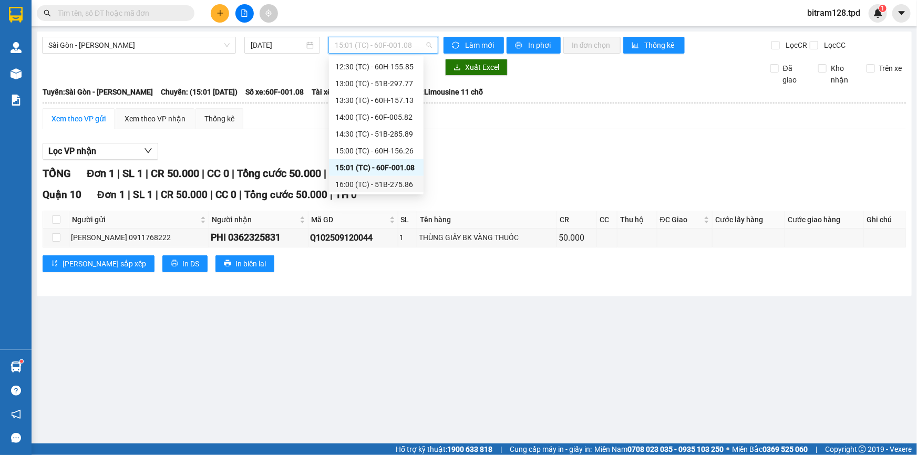
click at [386, 180] on div "16:00 (TC) - 51B-275.86" at bounding box center [376, 185] width 82 height 12
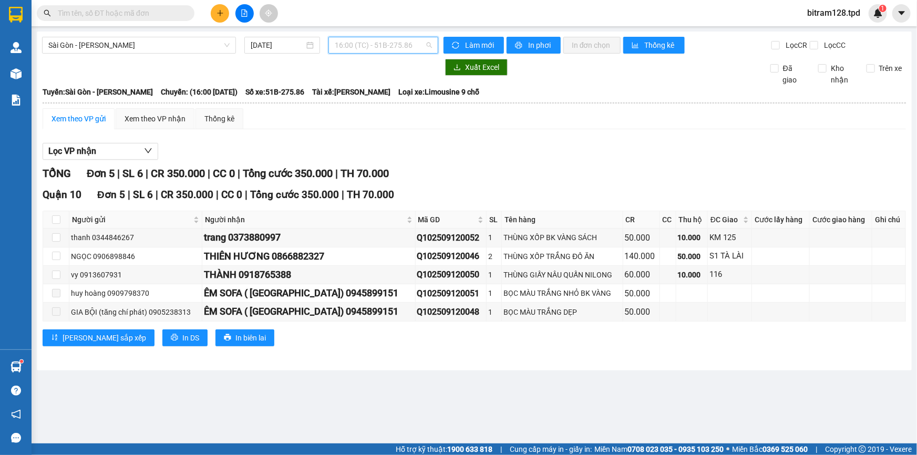
click at [379, 48] on span "16:00 (TC) - 51B-275.86" at bounding box center [383, 45] width 97 height 16
